Goal: Navigation & Orientation: Find specific page/section

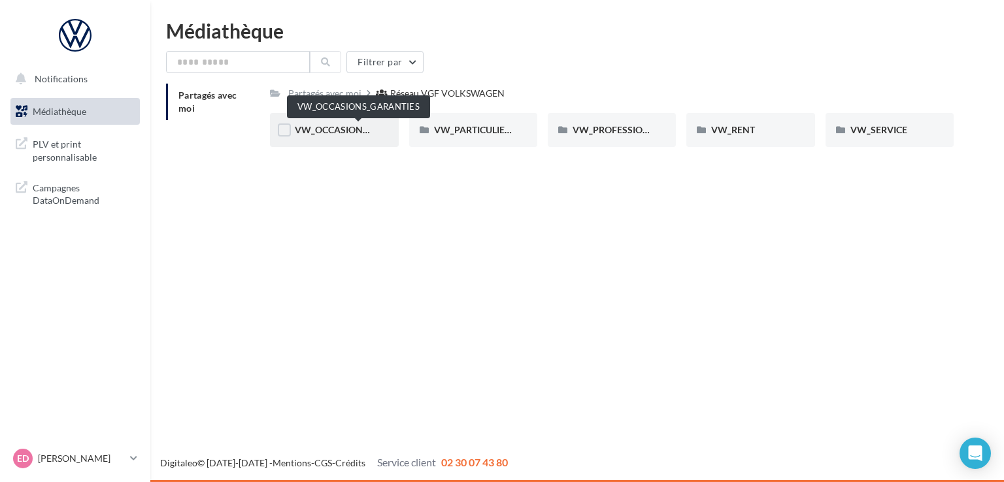
click at [324, 130] on span "VW_OCCASIONS_GARANTIES" at bounding box center [359, 129] width 128 height 11
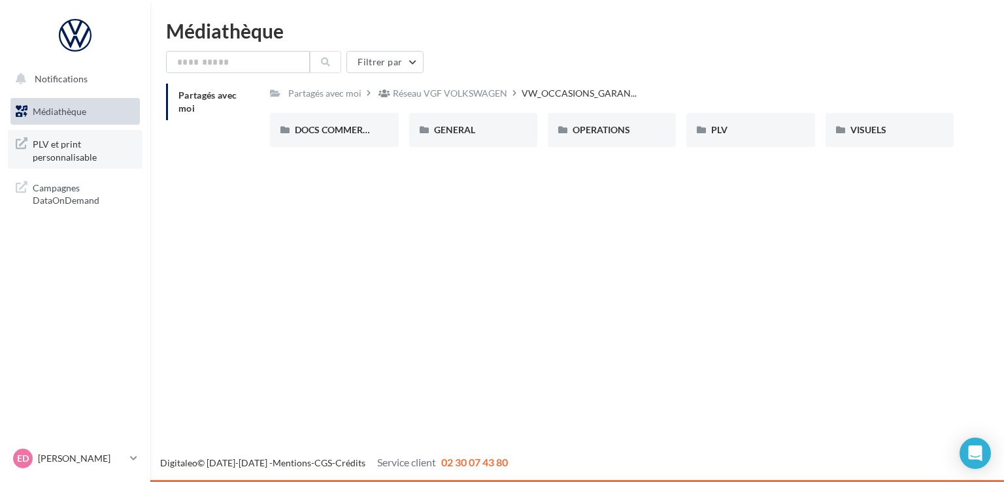
click at [73, 145] on span "PLV et print personnalisable" at bounding box center [84, 149] width 102 height 28
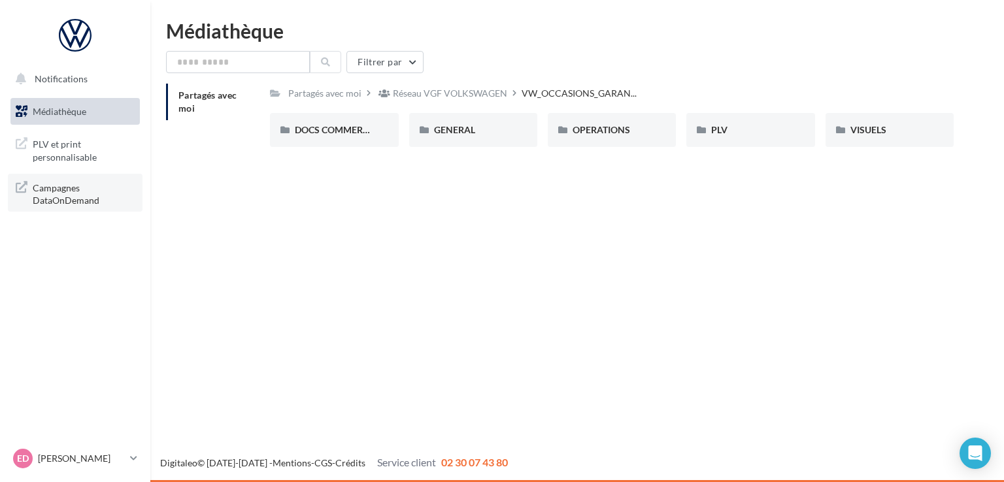
click at [54, 188] on span "Campagnes DataOnDemand" at bounding box center [84, 193] width 102 height 28
click at [63, 109] on span "Médiathèque" at bounding box center [60, 111] width 54 height 11
